Goal: Obtain resource: Download file/media

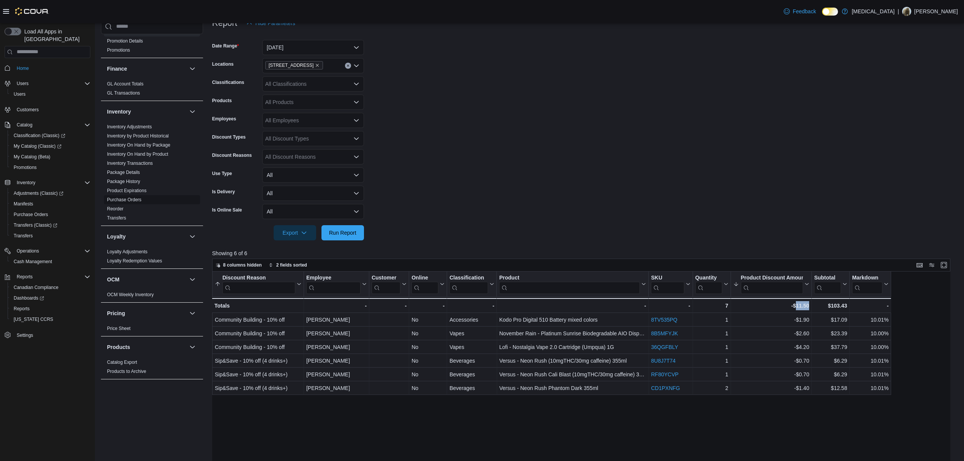
scroll to position [378, 0]
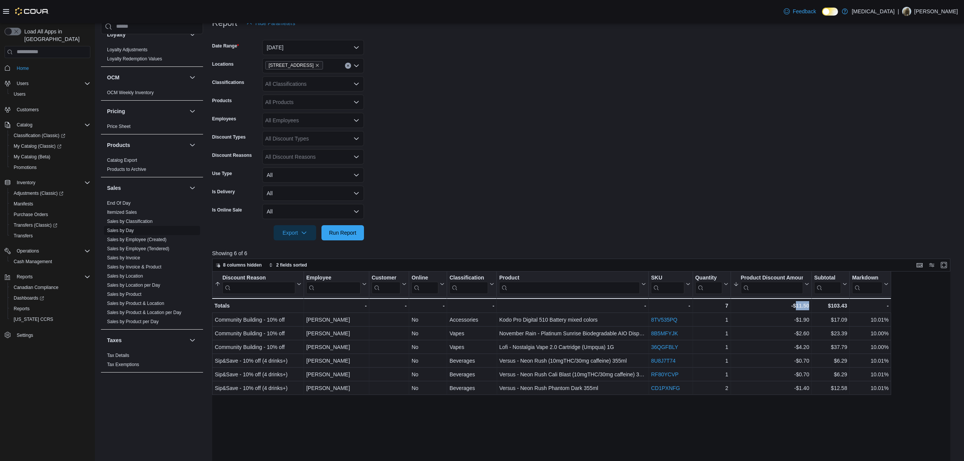
drag, startPoint x: 129, startPoint y: 277, endPoint x: 134, endPoint y: 275, distance: 4.8
click at [129, 277] on link "Sales by Location" at bounding box center [125, 275] width 36 height 5
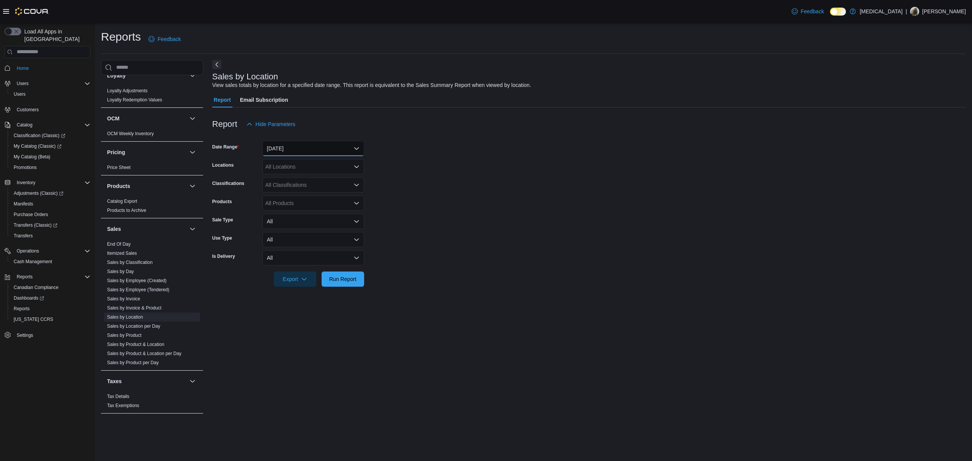
click at [277, 145] on button "[DATE]" at bounding box center [313, 148] width 102 height 15
click at [315, 181] on span "[DATE]" at bounding box center [318, 178] width 87 height 9
click at [438, 182] on form "Date Range [DATE] Locations All Locations Classifications All Classifications P…" at bounding box center [589, 209] width 754 height 155
click at [338, 274] on span "Run Report" at bounding box center [342, 278] width 33 height 15
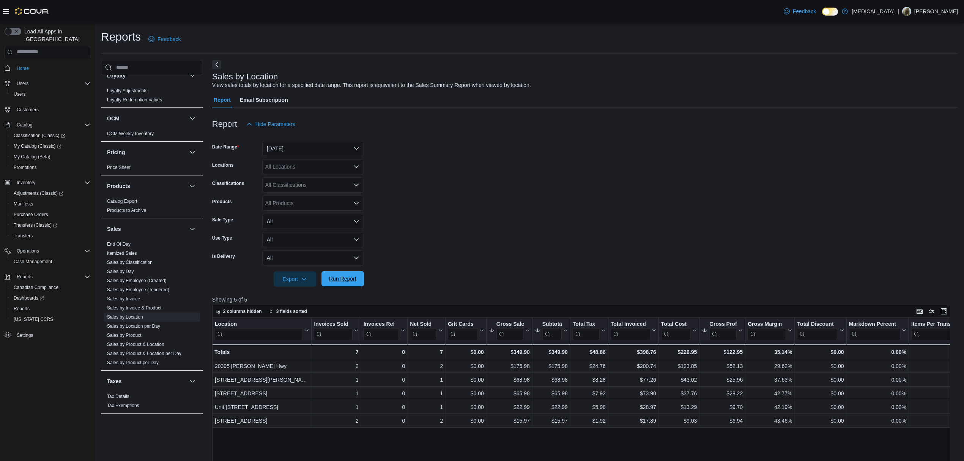
click at [338, 275] on span "Run Report" at bounding box center [342, 279] width 27 height 8
click at [352, 279] on span "Run Report" at bounding box center [342, 279] width 27 height 8
click at [347, 278] on span "Run Report" at bounding box center [342, 279] width 27 height 8
click at [359, 281] on button "Run Report" at bounding box center [343, 278] width 43 height 15
click at [351, 281] on span "Run Report" at bounding box center [342, 279] width 27 height 8
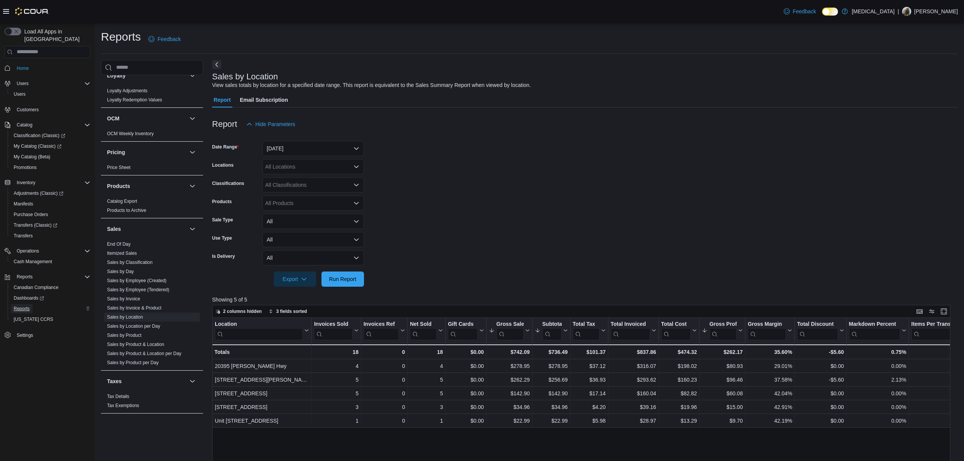
click at [19, 306] on span "Reports" at bounding box center [22, 309] width 16 height 6
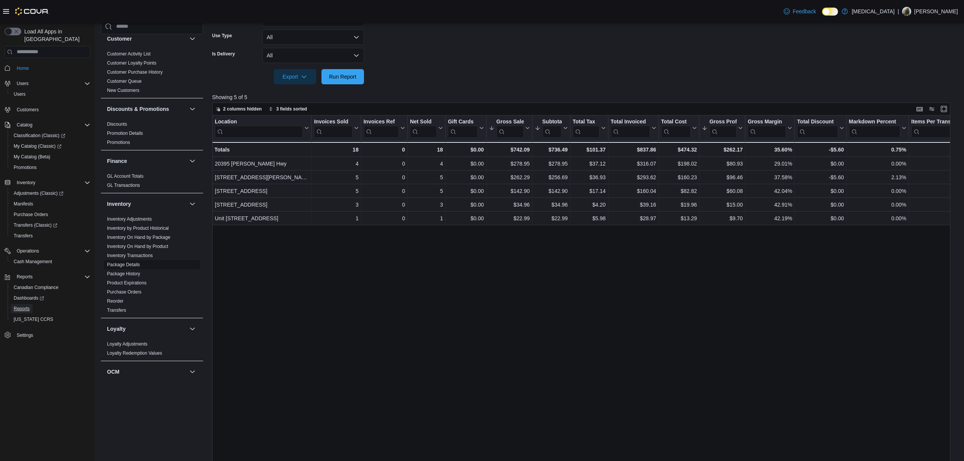
scroll to position [101, 0]
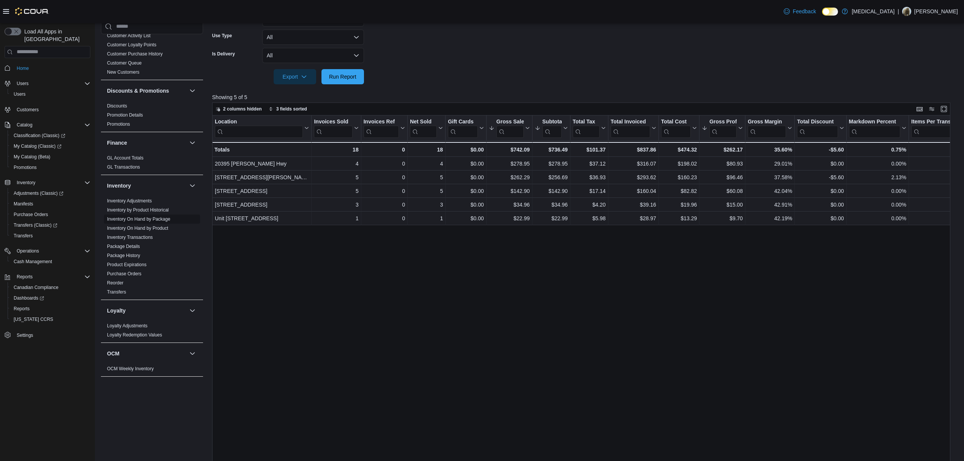
click at [142, 216] on span "Inventory On Hand by Package" at bounding box center [138, 219] width 63 height 6
click at [142, 219] on link "Inventory On Hand by Package" at bounding box center [138, 218] width 63 height 5
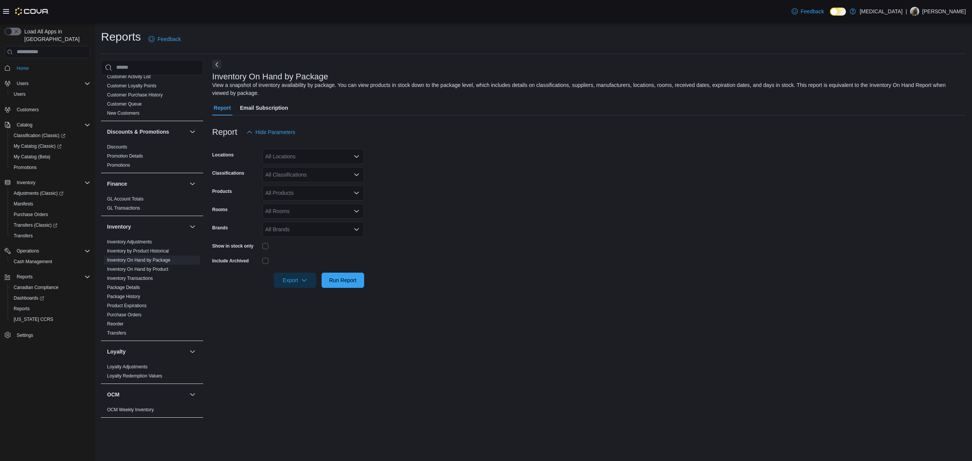
click at [269, 164] on form "Locations All Locations Classifications All Classifications Products All Produc…" at bounding box center [589, 214] width 754 height 148
click at [275, 160] on div "All Locations" at bounding box center [313, 156] width 102 height 15
click at [283, 201] on span "[STREET_ADDRESS]" at bounding box center [305, 203] width 52 height 8
click at [418, 204] on form "Locations [STREET_ADDRESS] Selected. [STREET_ADDRESS] Press Backspace to delete…" at bounding box center [589, 214] width 754 height 148
click at [333, 173] on div "All Classifications" at bounding box center [313, 174] width 102 height 15
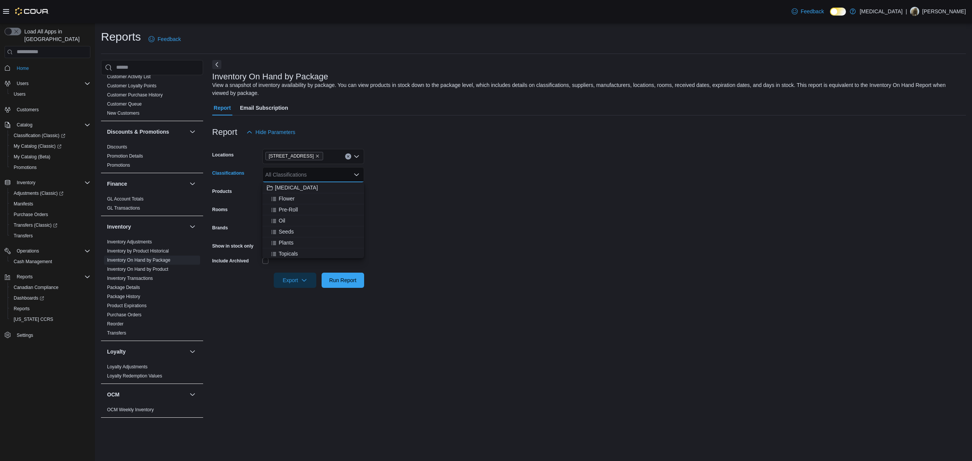
click at [394, 194] on form "Locations [STREET_ADDRESS] Classifications All Classifications Combo box. Selec…" at bounding box center [589, 214] width 754 height 148
click at [337, 171] on div "All Classifications" at bounding box center [313, 174] width 102 height 15
click at [685, 210] on form "Locations [STREET_ADDRESS] Classifications All Classifications Combo box. Selec…" at bounding box center [589, 214] width 754 height 148
drag, startPoint x: 430, startPoint y: 95, endPoint x: 379, endPoint y: 113, distance: 54.4
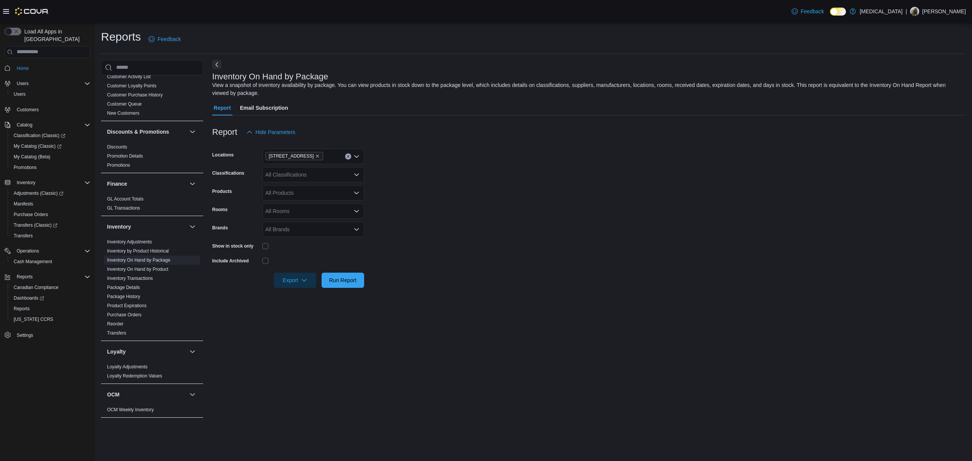
click at [427, 95] on div "View a snapshot of inventory availability by package. You can view products in …" at bounding box center [587, 89] width 750 height 16
click at [327, 170] on div "All Classifications" at bounding box center [313, 174] width 102 height 15
click at [292, 210] on span "Edibles" at bounding box center [287, 209] width 17 height 8
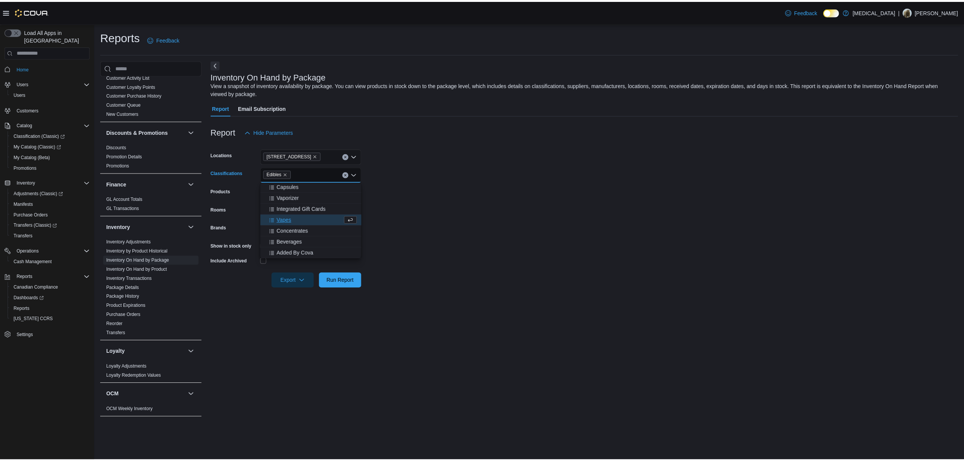
scroll to position [111, 0]
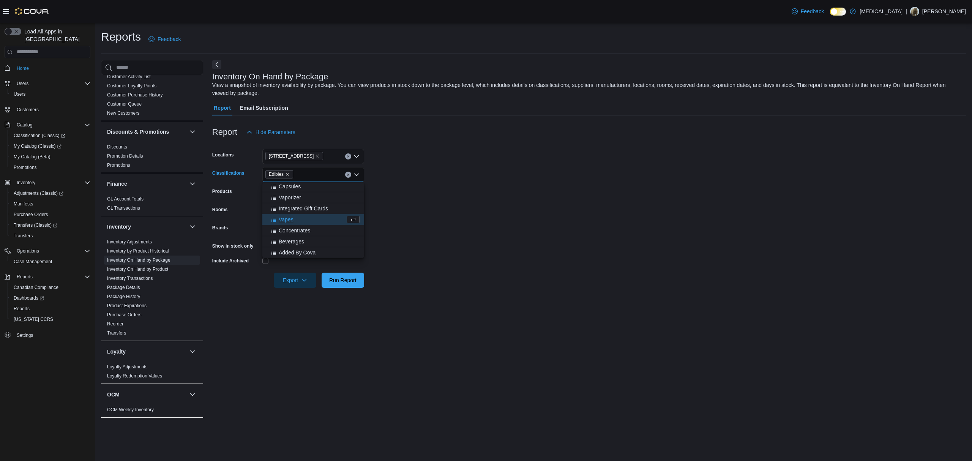
click at [418, 212] on form "Locations [STREET_ADDRESS] Classifications Edibles Combo box. Selected. Edibles…" at bounding box center [589, 214] width 754 height 148
click at [311, 280] on span "Export" at bounding box center [294, 279] width 33 height 15
click at [444, 315] on div "Inventory On Hand by Package View a snapshot of inventory availability by packa…" at bounding box center [589, 240] width 754 height 361
click at [287, 281] on span "Export" at bounding box center [294, 279] width 33 height 15
click at [513, 253] on form "Locations [STREET_ADDRESS] Classifications Edibles Products All Products Rooms …" at bounding box center [589, 214] width 754 height 148
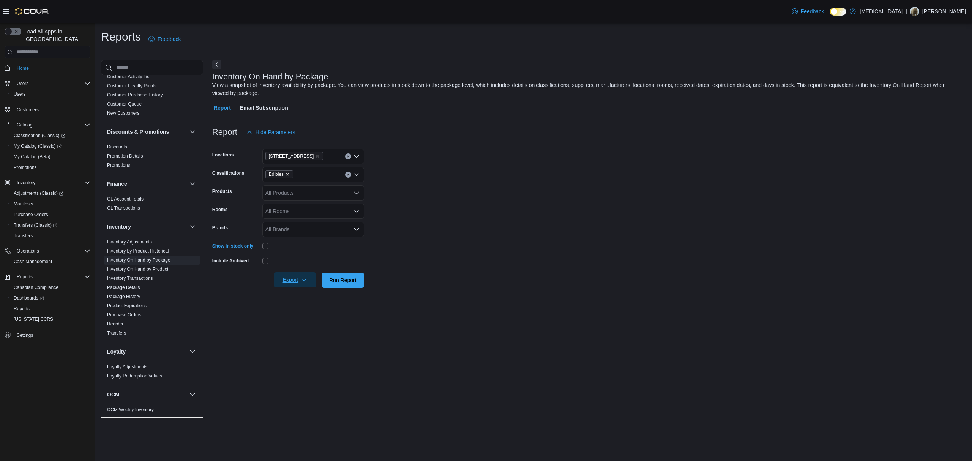
click at [303, 280] on icon "button" at bounding box center [304, 279] width 5 height 2
click at [304, 298] on span "Export to Excel" at bounding box center [296, 295] width 34 height 6
click at [360, 277] on button "Run Report" at bounding box center [343, 279] width 43 height 15
